Goal: Find specific page/section: Find specific page/section

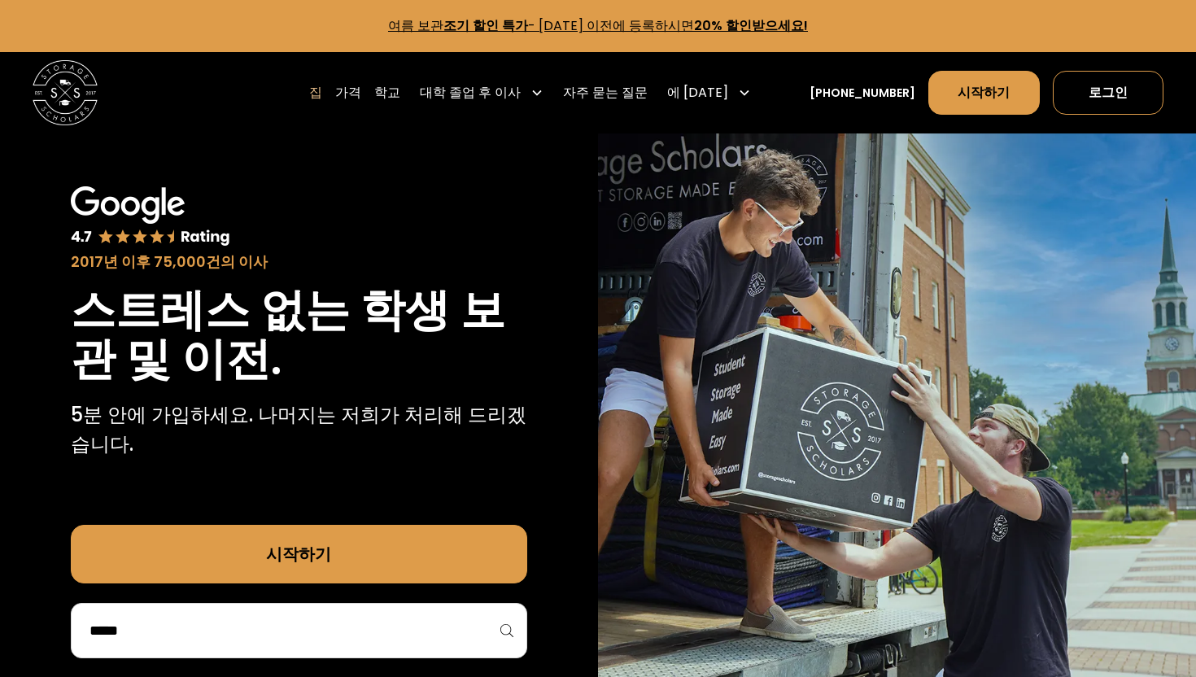
click at [819, 236] on img at bounding box center [897, 421] width 598 height 577
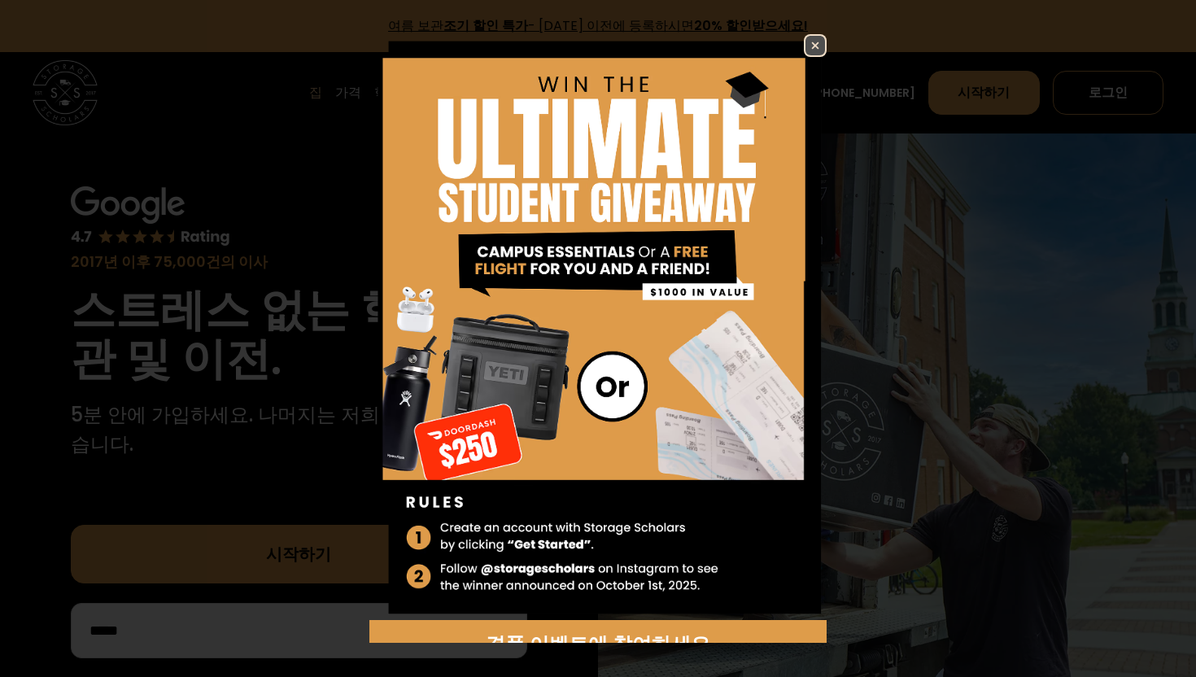
click at [815, 46] on img at bounding box center [816, 46] width 20 height 20
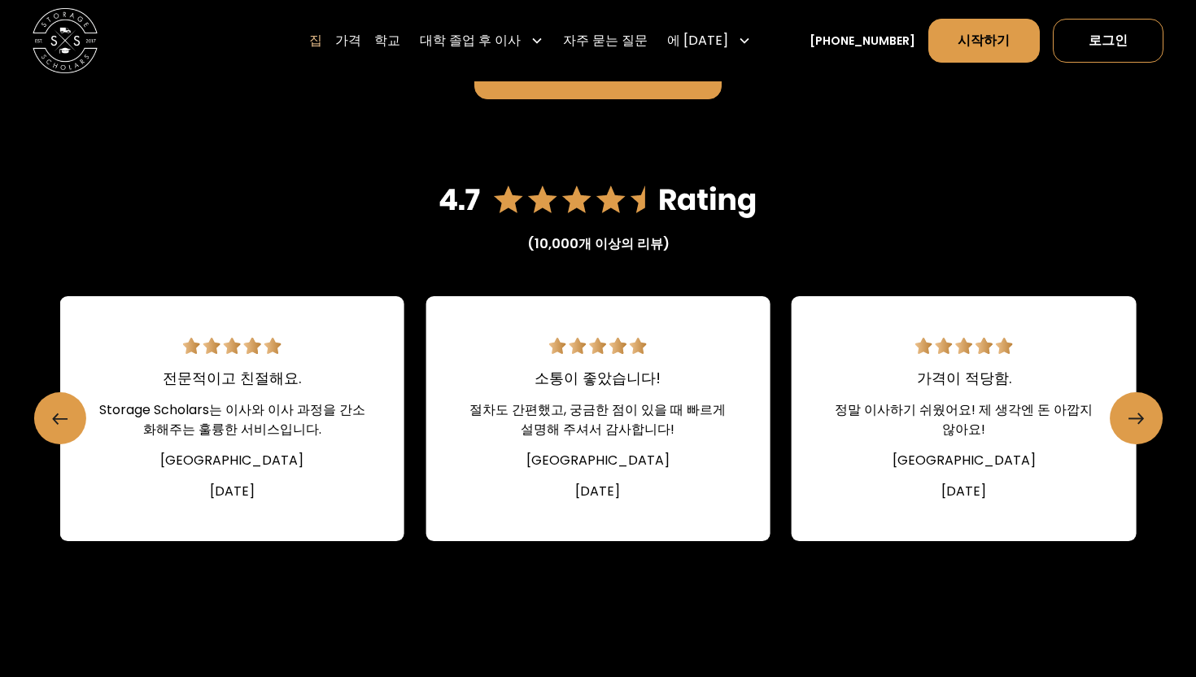
scroll to position [2128, 0]
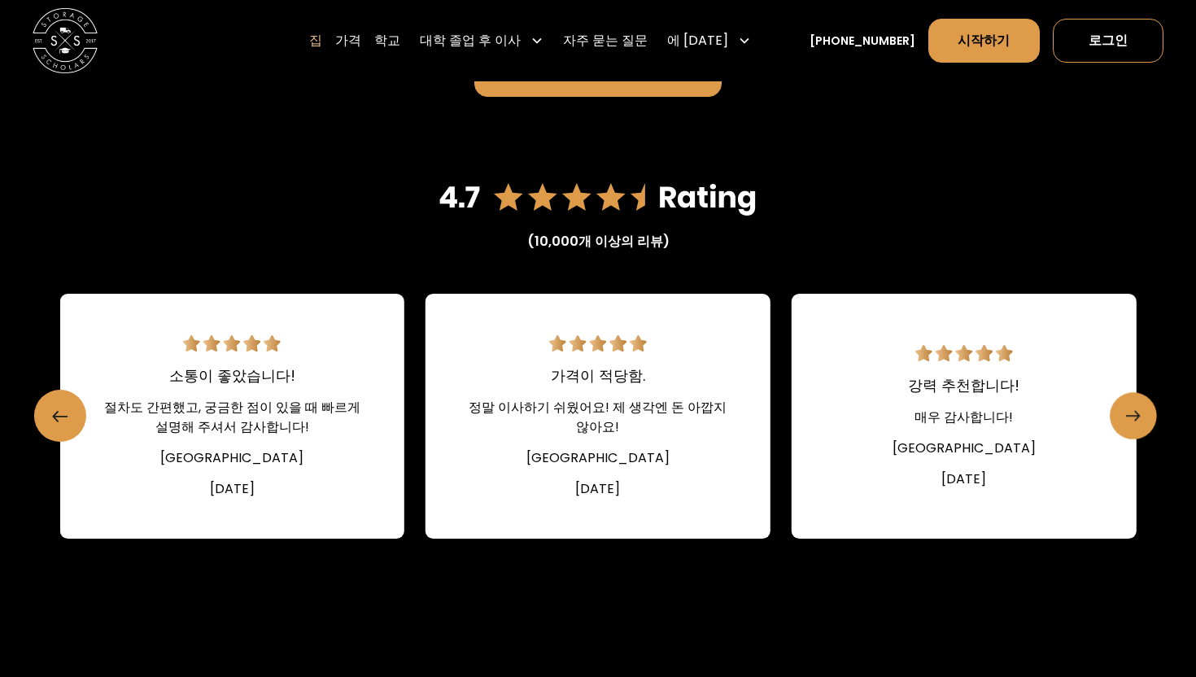
click at [1131, 403] on icon "다음 슬라이드" at bounding box center [1134, 416] width 14 height 26
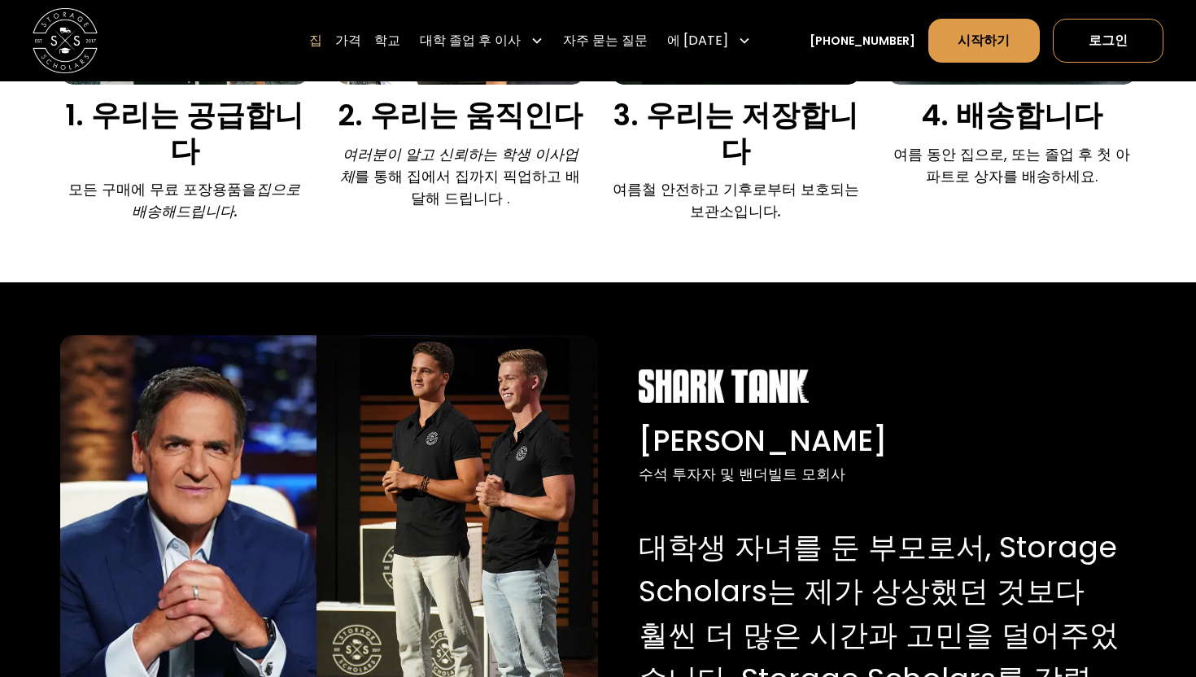
scroll to position [1174, 0]
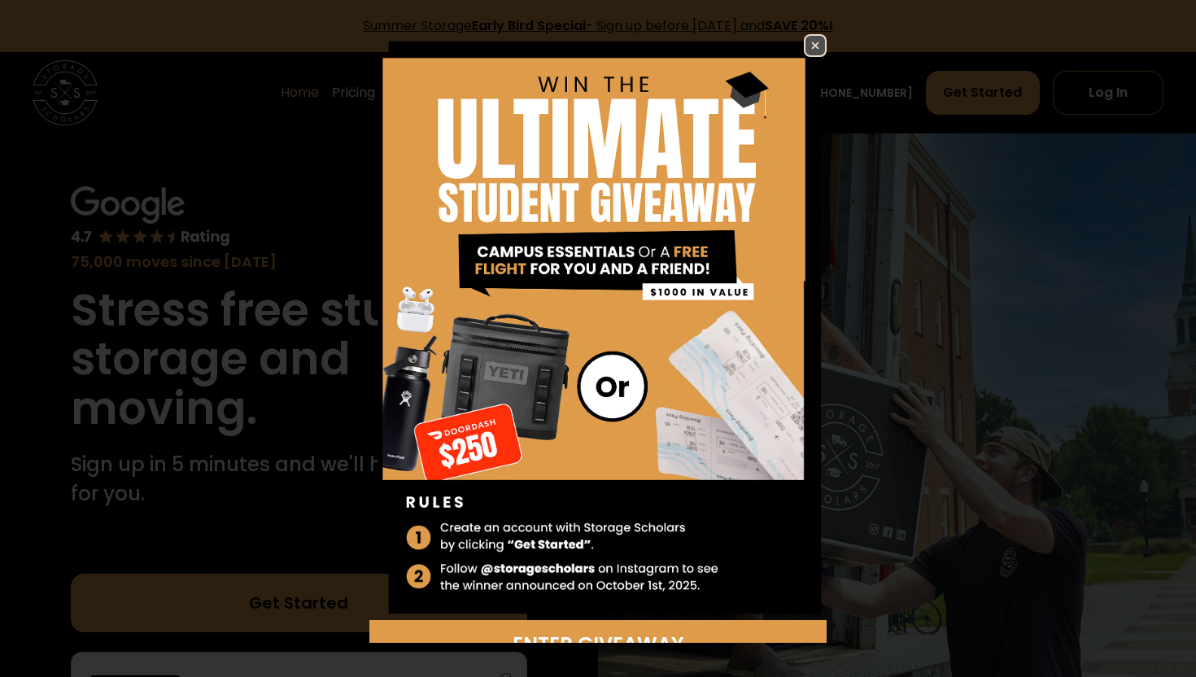
click at [812, 42] on img at bounding box center [816, 46] width 20 height 20
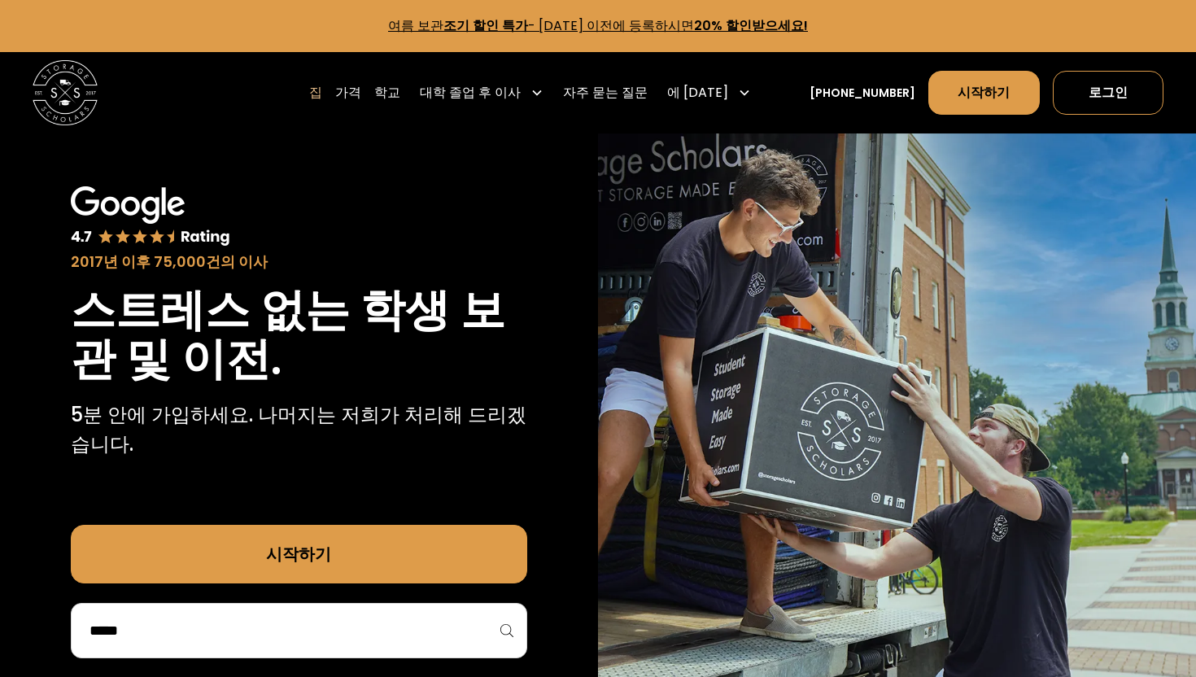
click at [755, 259] on img at bounding box center [897, 421] width 598 height 577
click at [398, 616] on div at bounding box center [299, 630] width 457 height 55
click at [374, 644] on div at bounding box center [299, 630] width 457 height 55
click at [366, 637] on input "search" at bounding box center [299, 631] width 422 height 28
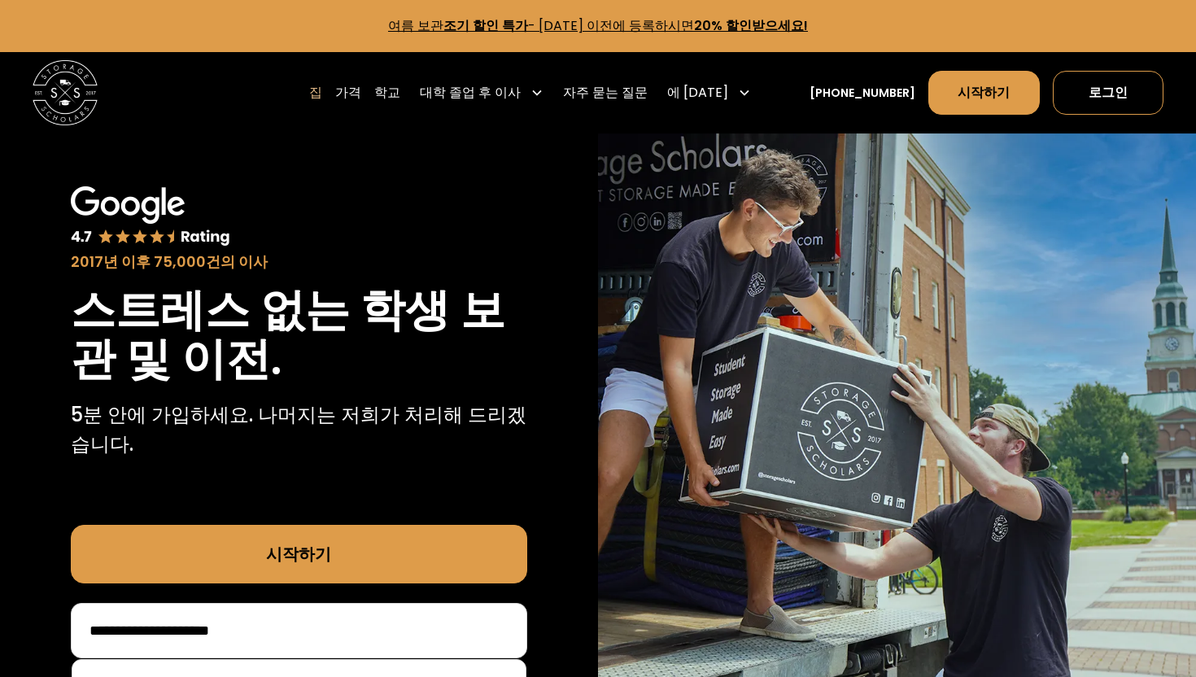
type input "**********"
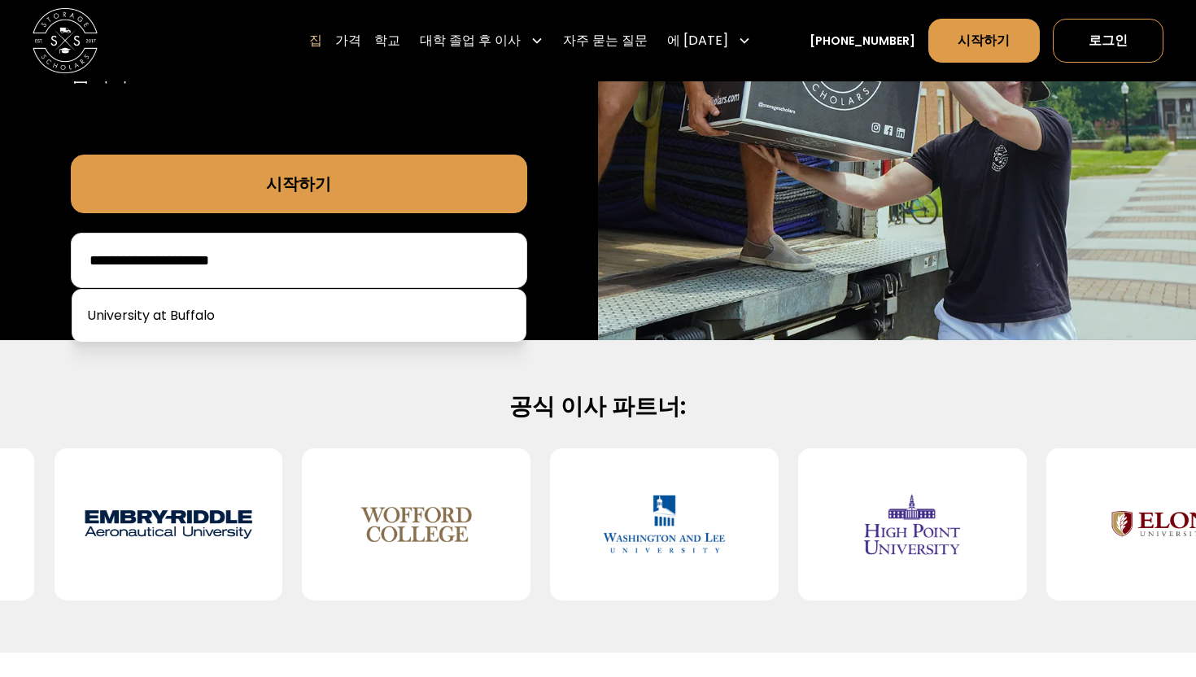
scroll to position [374, 0]
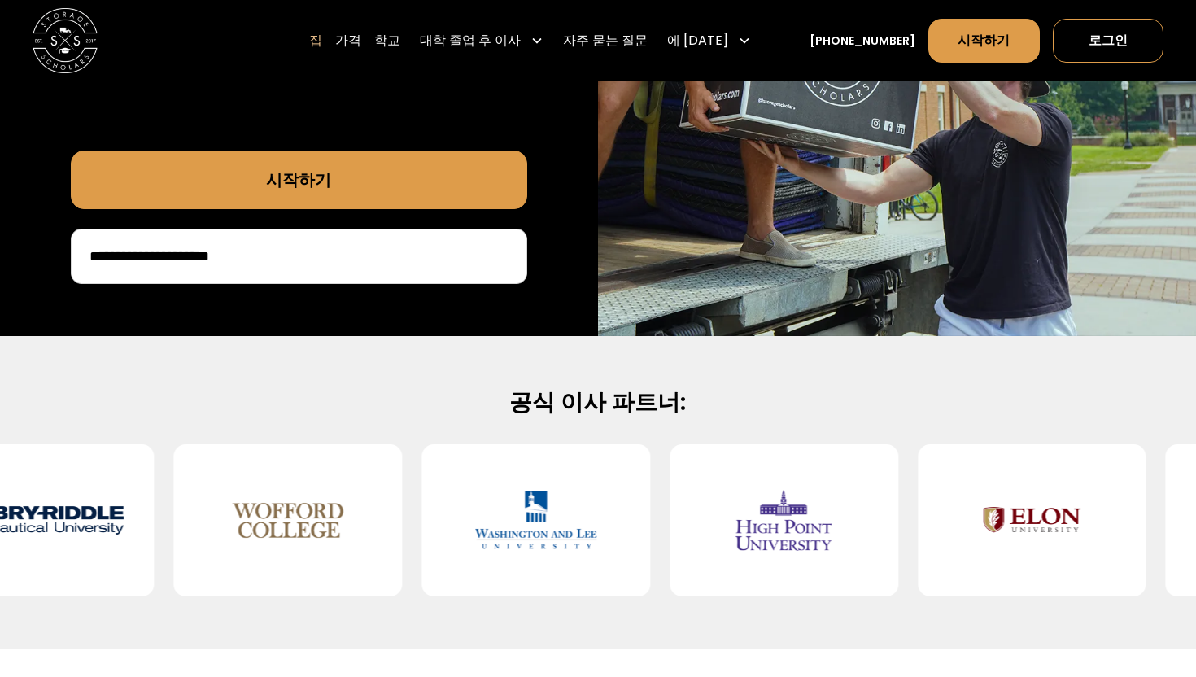
click at [341, 175] on link "시작하기" at bounding box center [299, 180] width 457 height 59
